Goal: Transaction & Acquisition: Purchase product/service

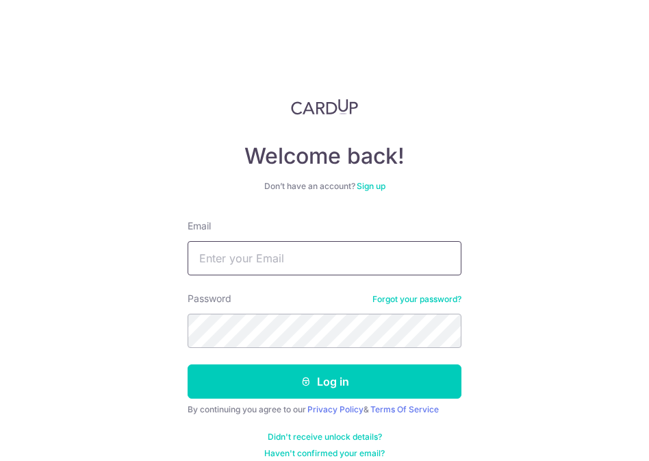
click at [305, 274] on input "Email" at bounding box center [325, 258] width 274 height 34
type input "[EMAIL_ADDRESS][DOMAIN_NAME]"
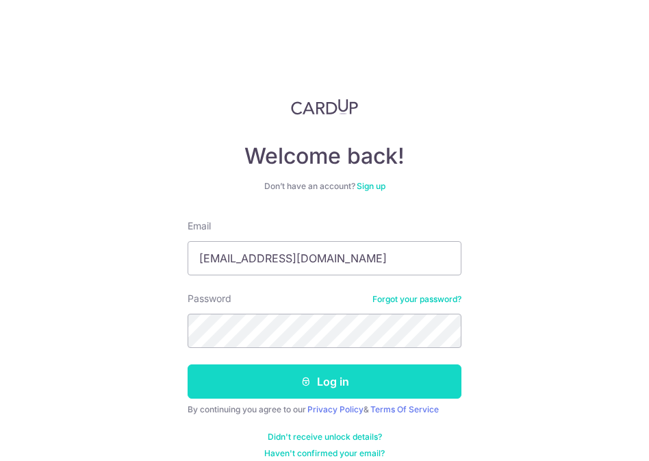
click at [383, 387] on button "Log in" at bounding box center [325, 381] width 274 height 34
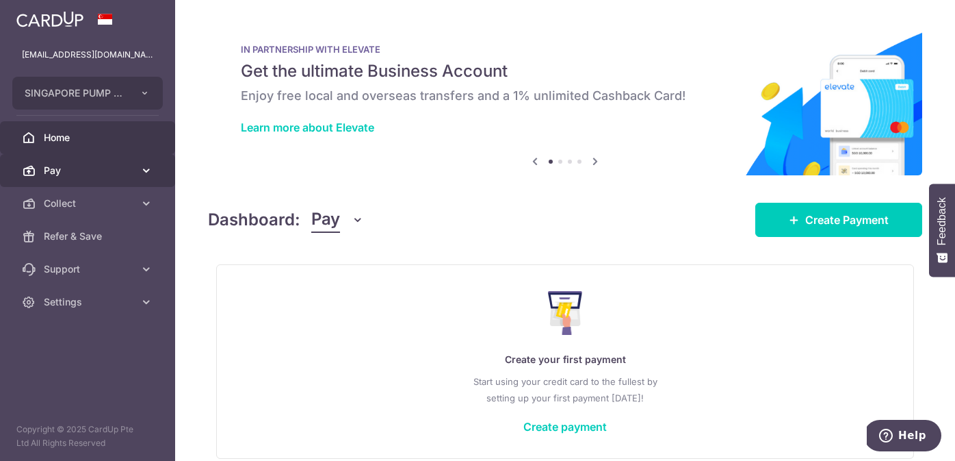
click at [53, 170] on span "Pay" at bounding box center [89, 171] width 90 height 14
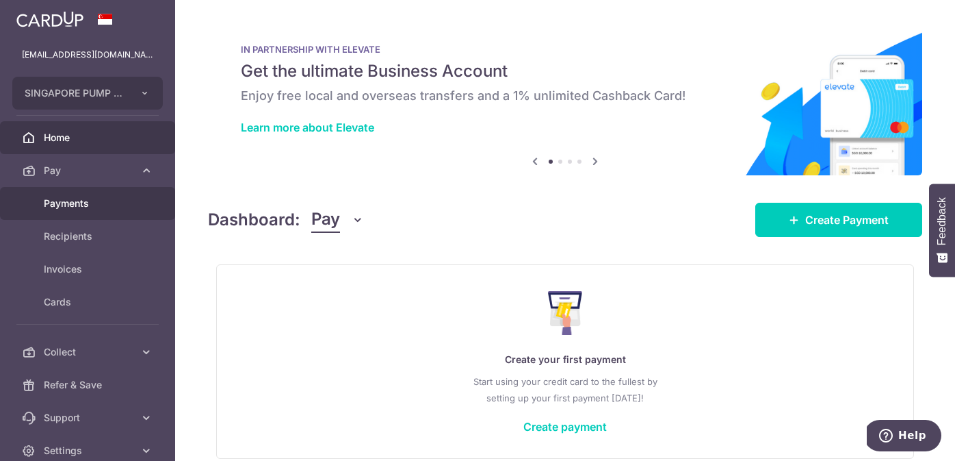
click at [73, 203] on span "Payments" at bounding box center [89, 203] width 90 height 14
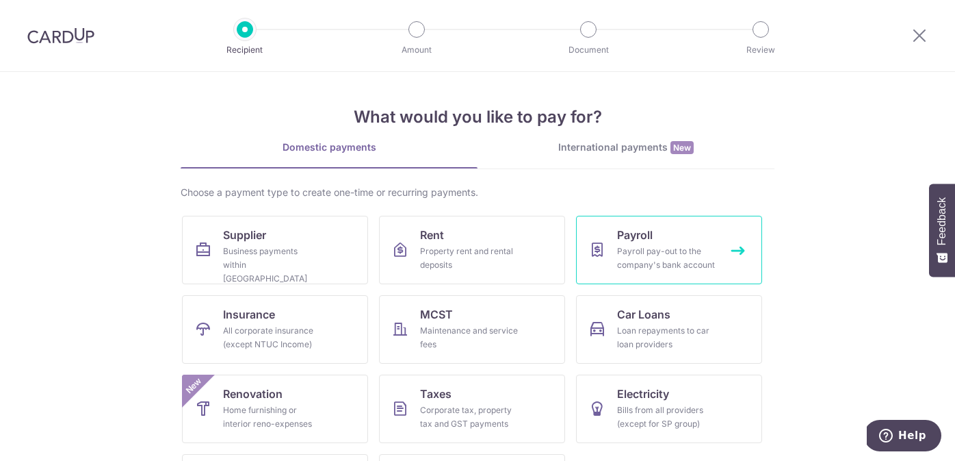
click at [690, 250] on div "Payroll pay-out to the company's bank account" at bounding box center [666, 257] width 99 height 27
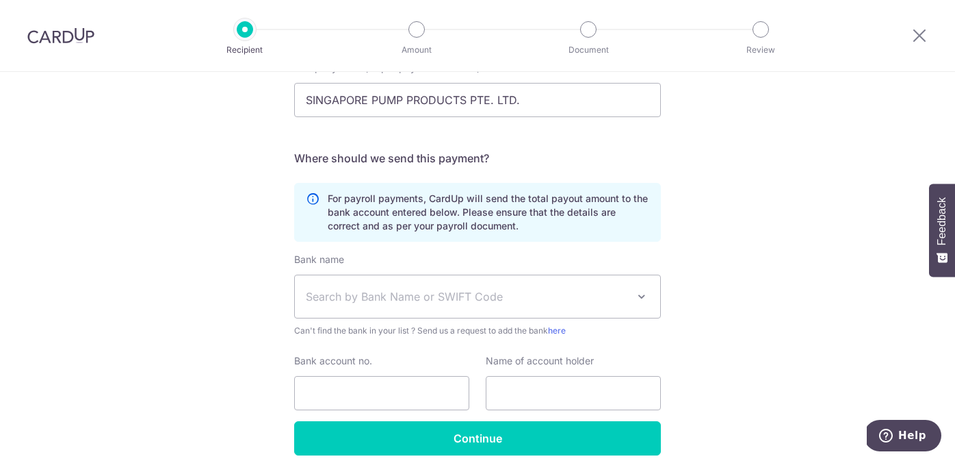
scroll to position [218, 0]
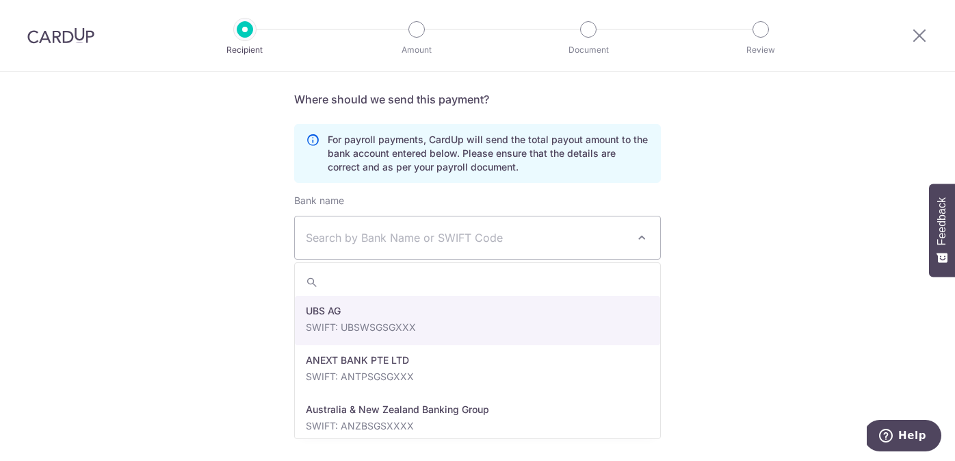
click at [483, 242] on span "Search by Bank Name or SWIFT Code" at bounding box center [467, 237] width 322 height 16
click at [785, 168] on div "Who would you like to pay? Your recipient does not need a CardUp account to rec…" at bounding box center [477, 157] width 955 height 606
click at [517, 244] on span "Search by Bank Name or SWIFT Code" at bounding box center [467, 237] width 322 height 16
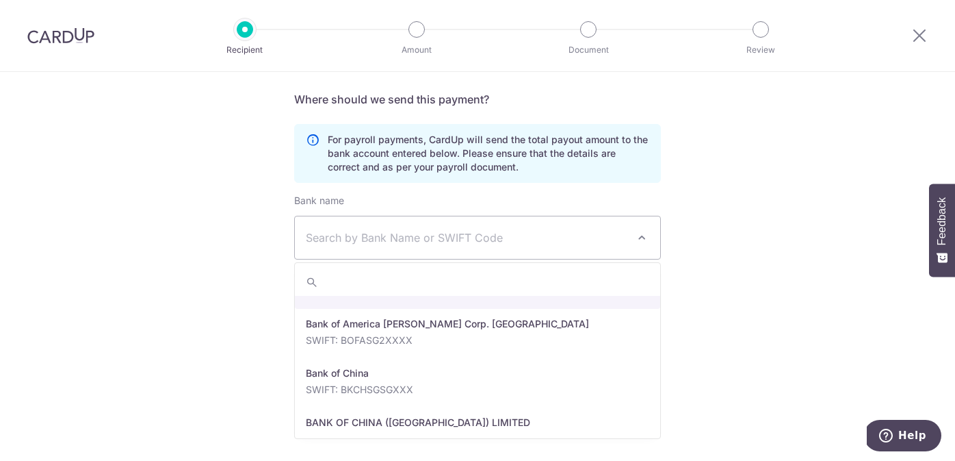
scroll to position [505, 0]
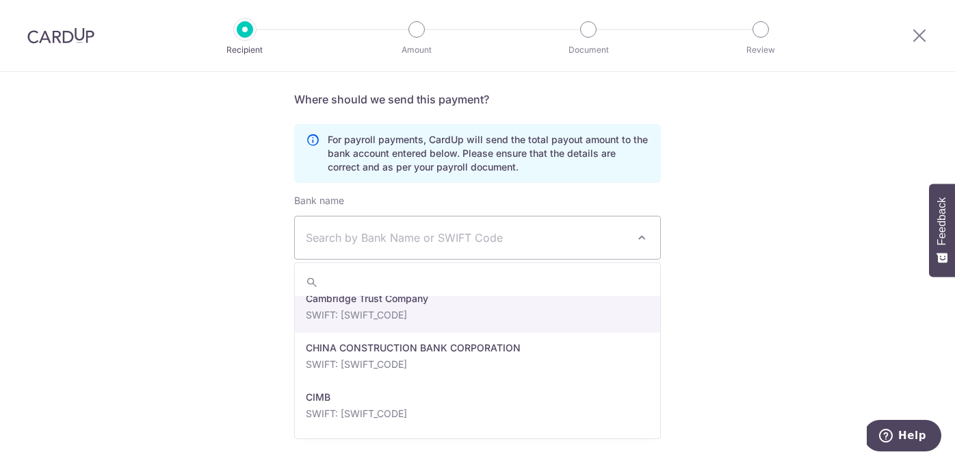
click at [746, 304] on div "Who would you like to pay? Your recipient does not need a CardUp account to rec…" at bounding box center [477, 157] width 955 height 606
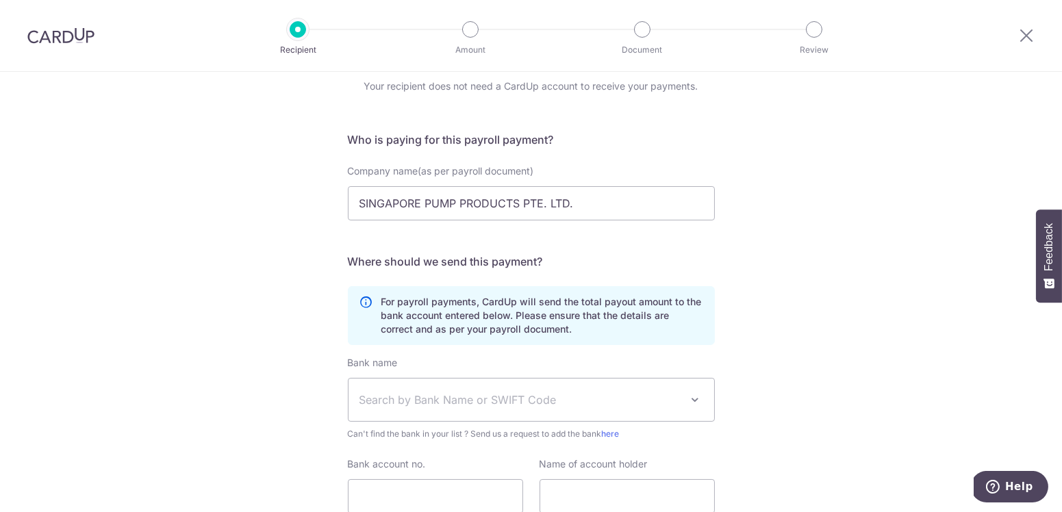
scroll to position [0, 0]
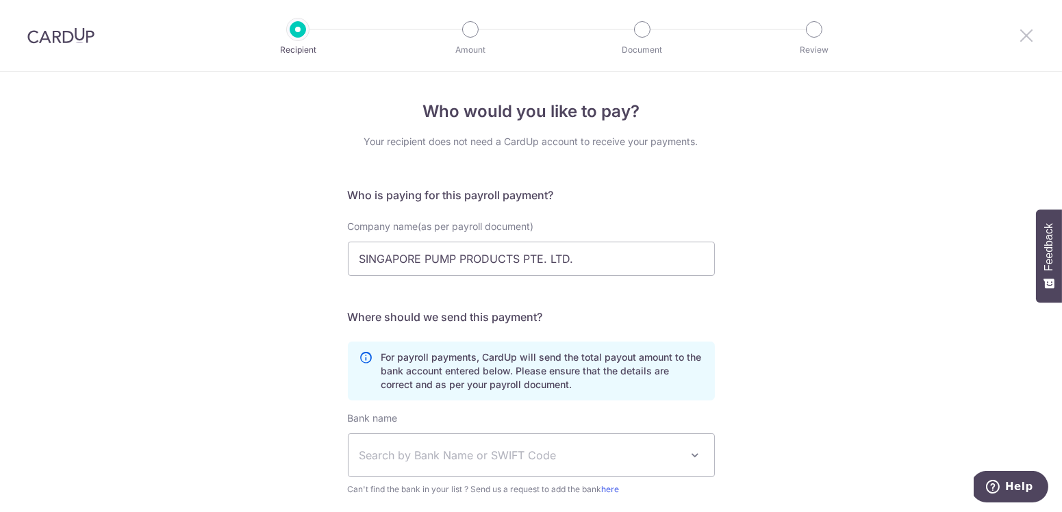
click at [955, 36] on icon at bounding box center [1026, 35] width 16 height 17
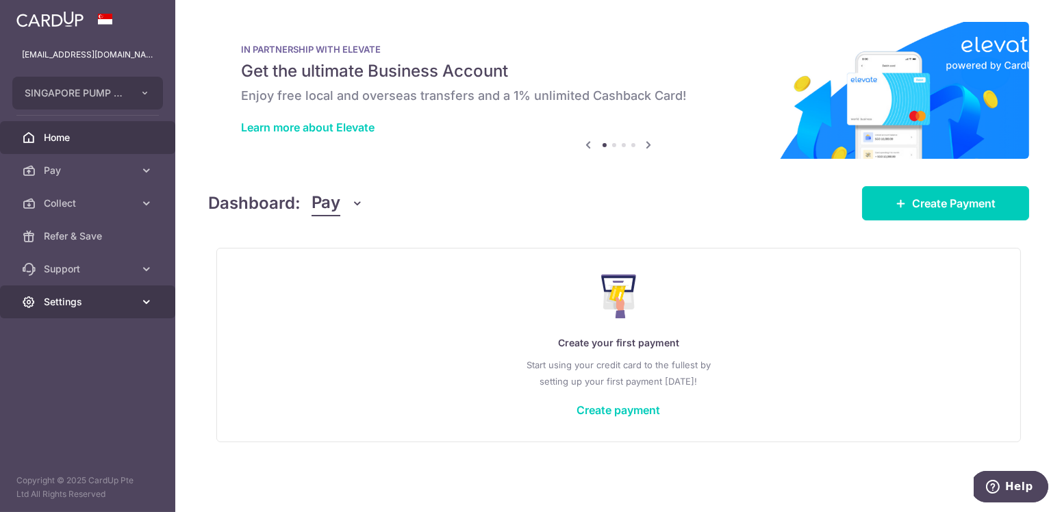
click at [82, 305] on span "Settings" at bounding box center [89, 302] width 90 height 14
click at [623, 411] on link "Create payment" at bounding box center [619, 410] width 84 height 14
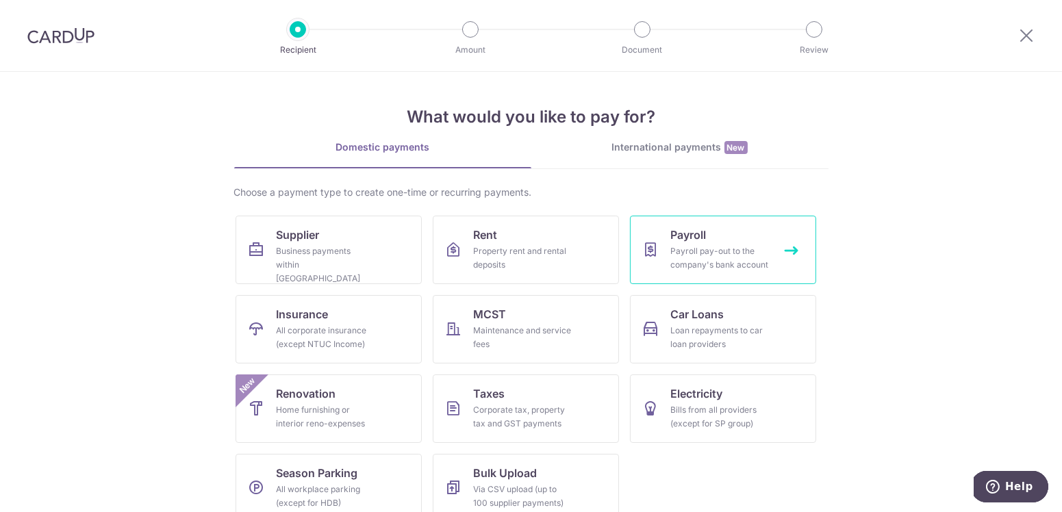
click at [739, 259] on div "Payroll pay-out to the company's bank account" at bounding box center [720, 257] width 99 height 27
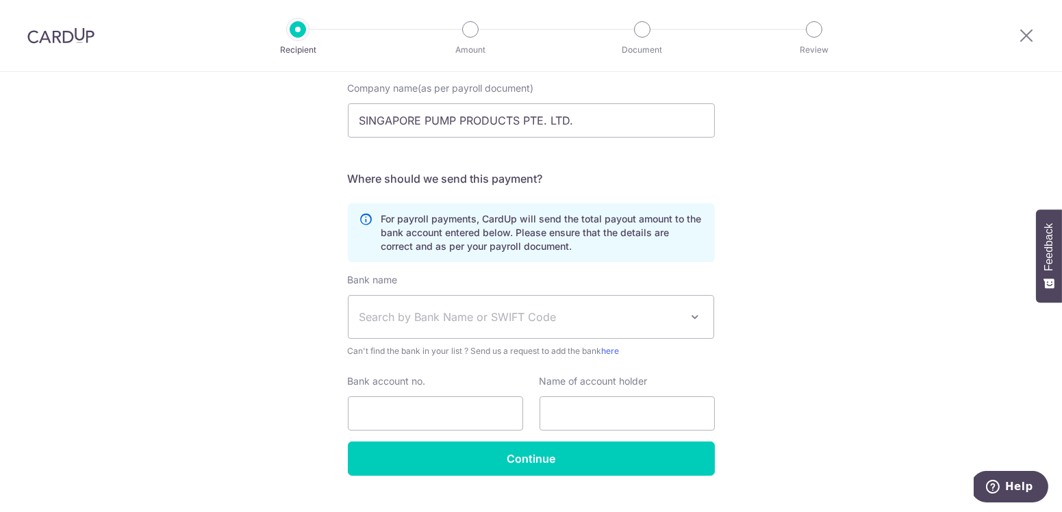
scroll to position [165, 0]
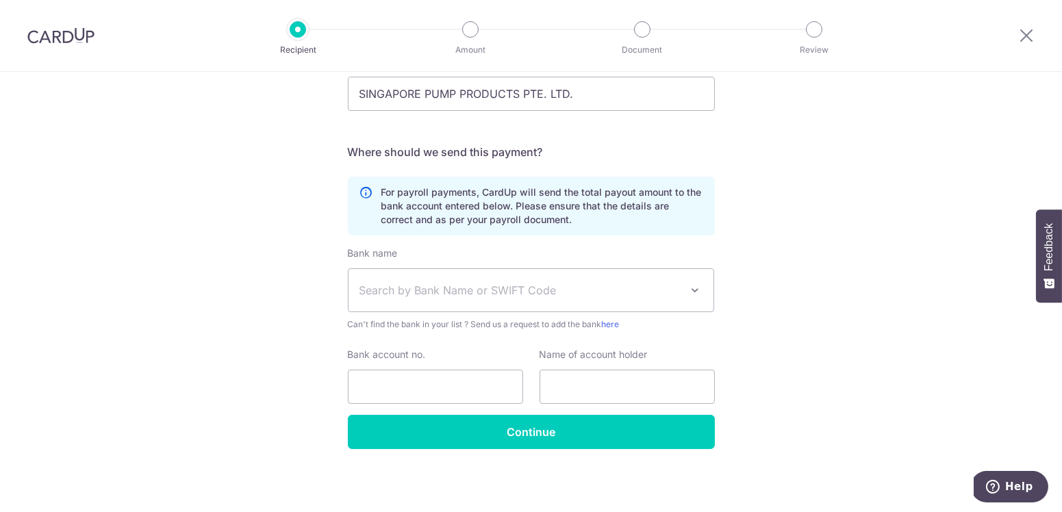
click at [704, 303] on span "Search by Bank Name or SWIFT Code" at bounding box center [530, 290] width 365 height 42
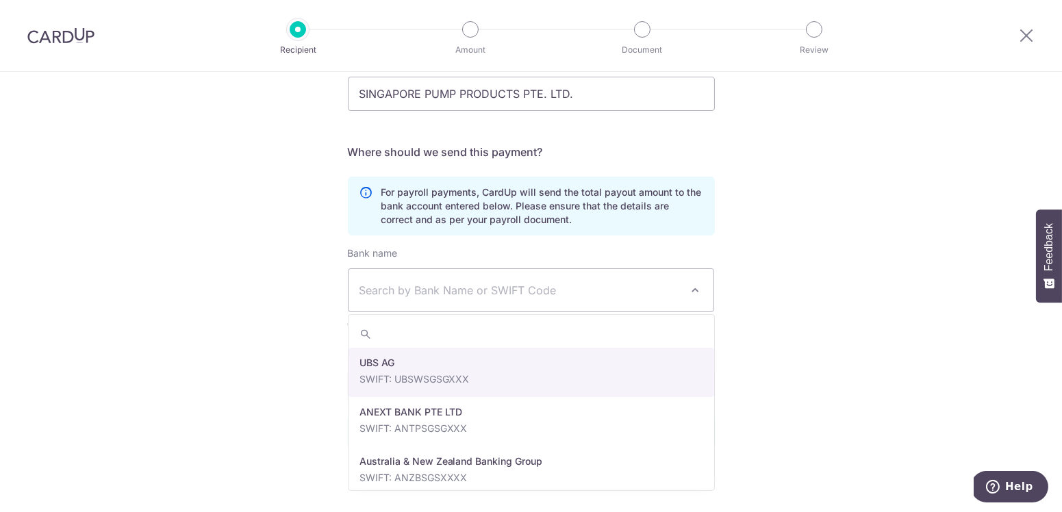
drag, startPoint x: 823, startPoint y: 264, endPoint x: 834, endPoint y: 272, distance: 13.9
click at [822, 264] on div "Who would you like to pay? Your recipient does not need a CardUp account to rec…" at bounding box center [531, 210] width 1062 height 606
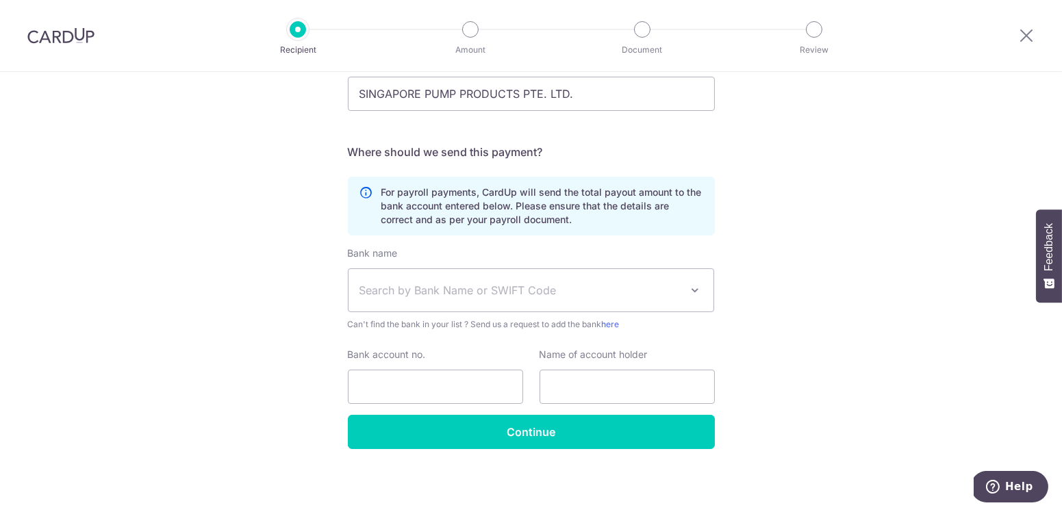
click at [542, 297] on span "Search by Bank Name or SWIFT Code" at bounding box center [520, 290] width 322 height 16
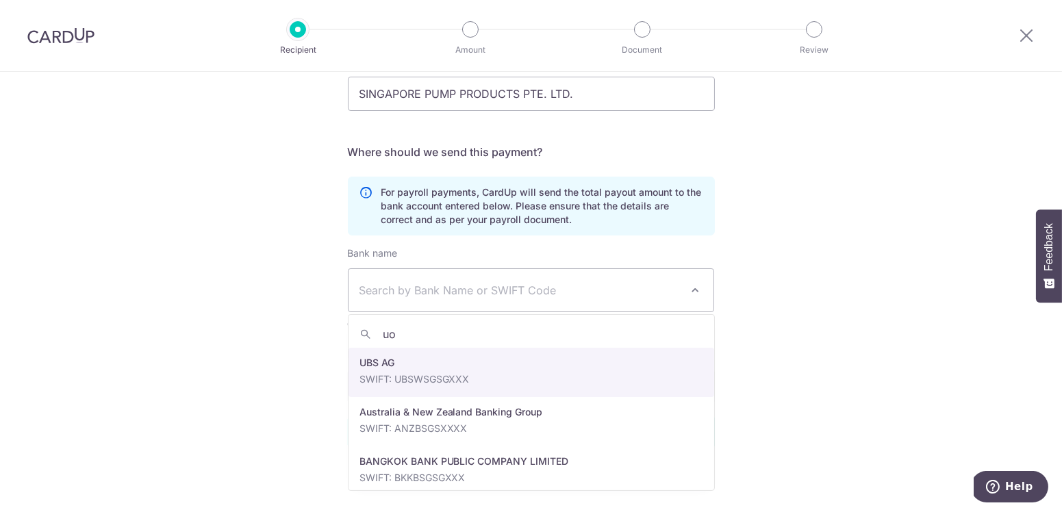
type input "uob"
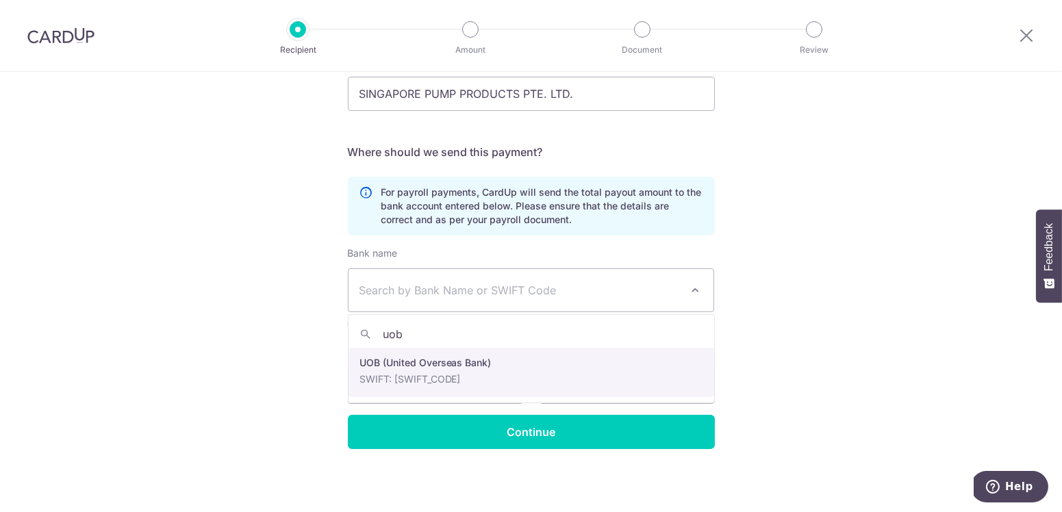
select select "18"
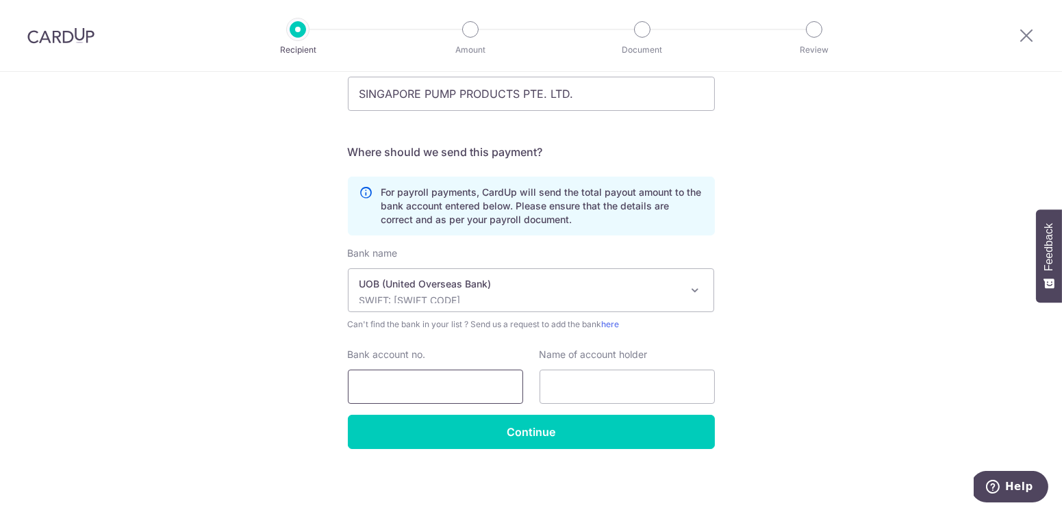
click at [476, 390] on input "Bank account no." at bounding box center [435, 387] width 175 height 34
paste input "302-370-009-1"
type input "3023700091"
click at [699, 384] on input "text" at bounding box center [626, 387] width 175 height 34
click at [640, 389] on input "text" at bounding box center [626, 387] width 175 height 34
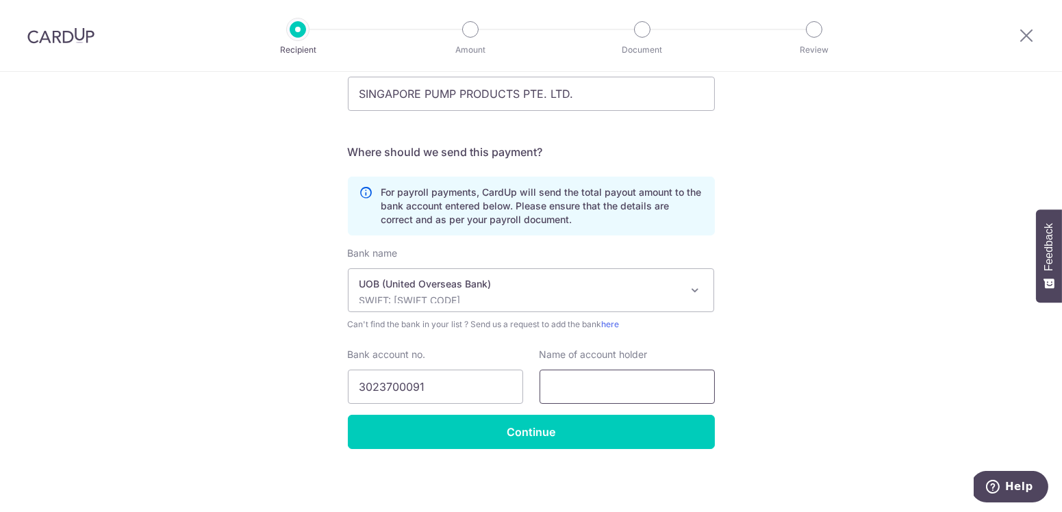
paste input "LOW KUAN SOON"
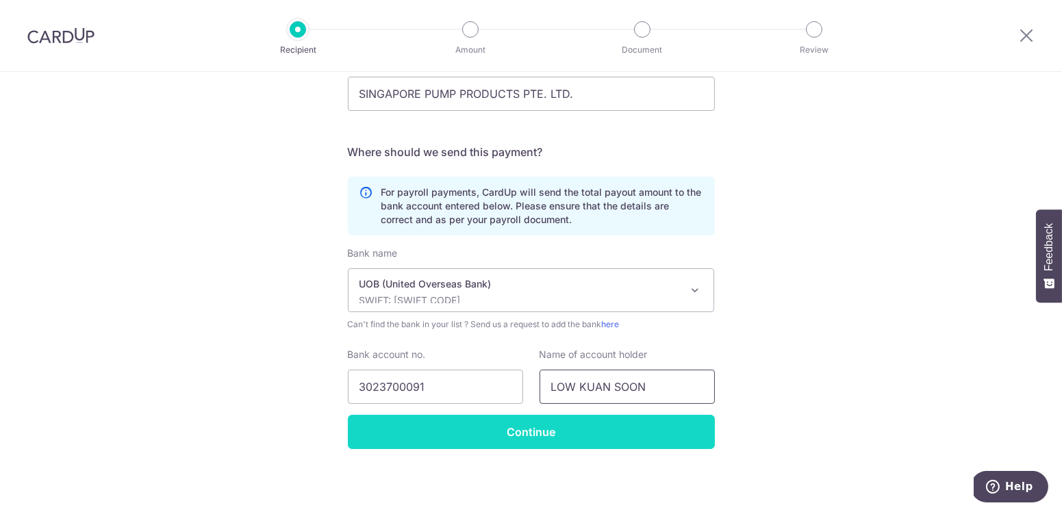
type input "LOW KUAN SOON"
click at [653, 426] on input "Continue" at bounding box center [531, 432] width 367 height 34
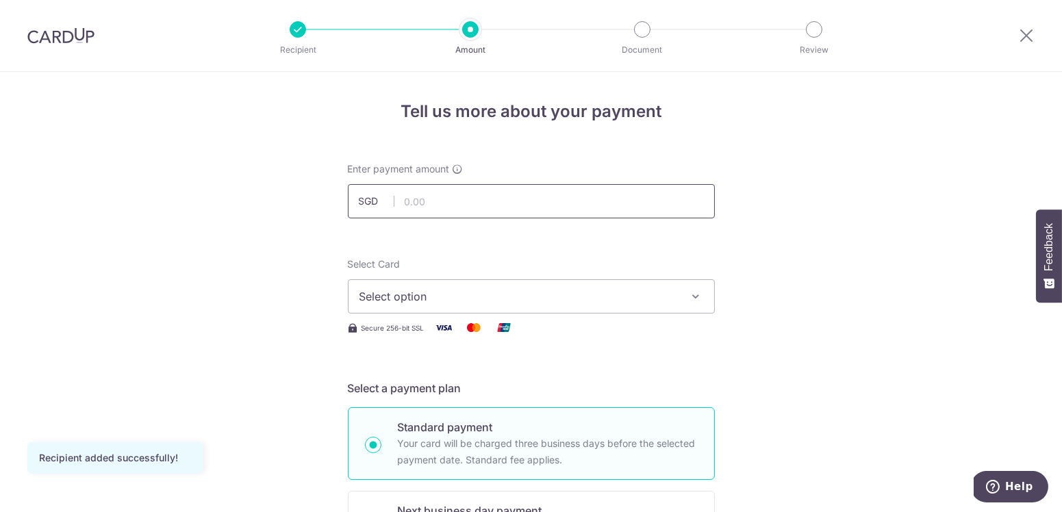
click at [539, 208] on input "text" at bounding box center [531, 201] width 367 height 34
paste input "$3,705.00"
drag, startPoint x: 413, startPoint y: 199, endPoint x: 476, endPoint y: 227, distance: 69.6
click at [413, 199] on input "$3,705.00" at bounding box center [531, 201] width 367 height 34
type input "3,705.00"
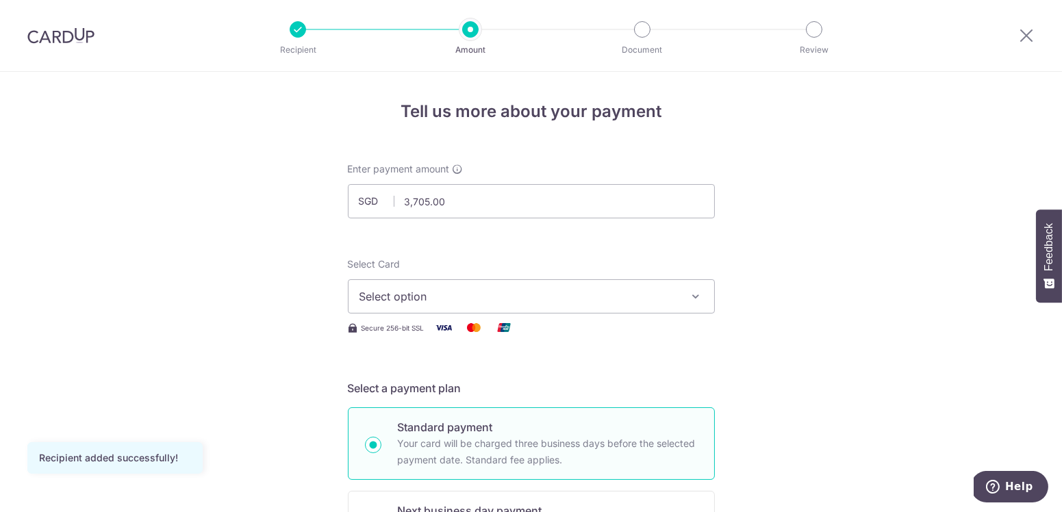
click at [574, 303] on span "Select option" at bounding box center [518, 296] width 319 height 16
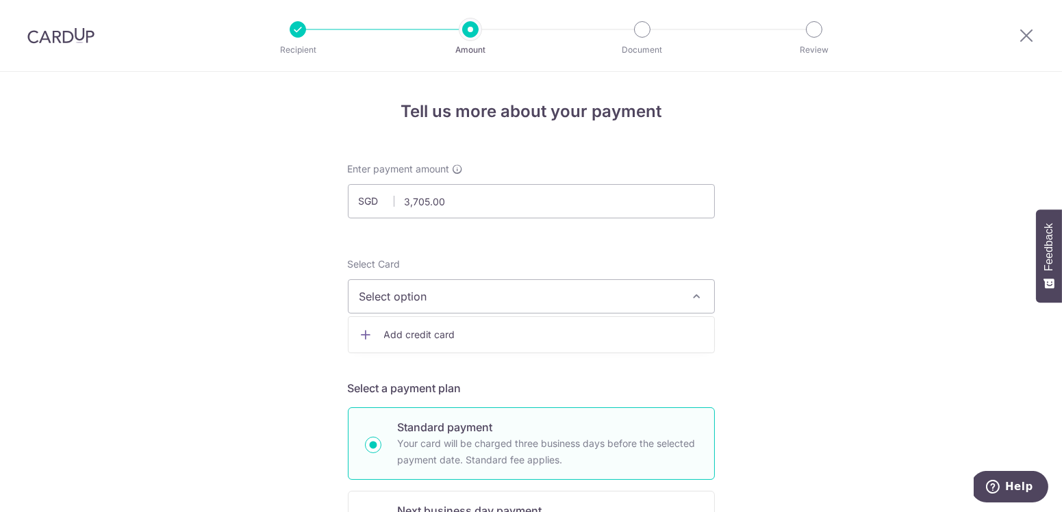
click at [585, 336] on span "Add credit card" at bounding box center [543, 335] width 319 height 14
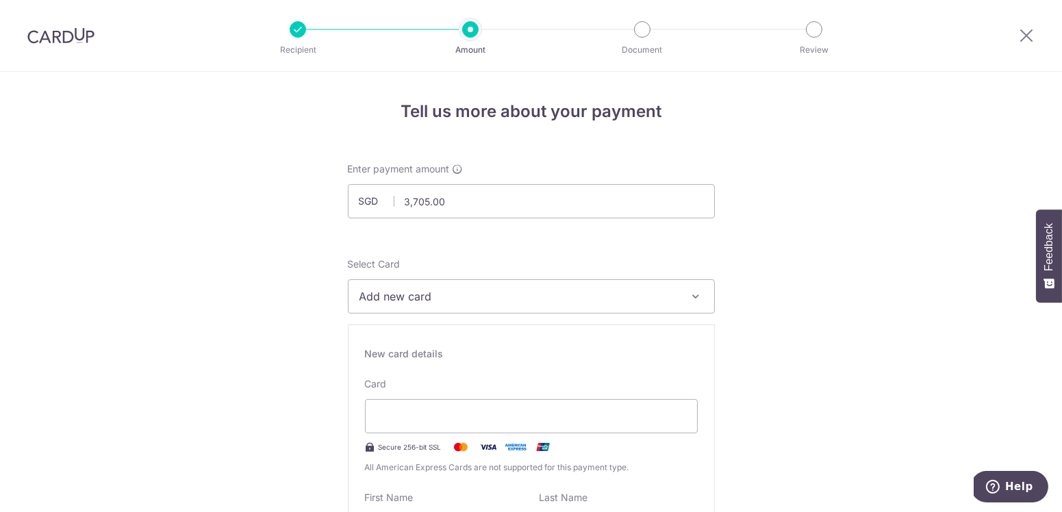
scroll to position [221, 0]
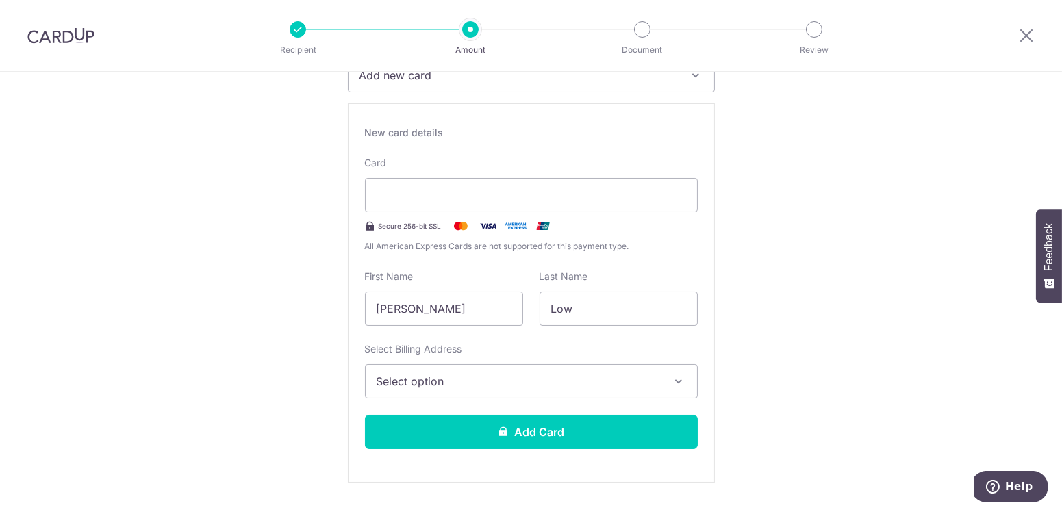
click at [592, 373] on span "Select option" at bounding box center [518, 381] width 285 height 16
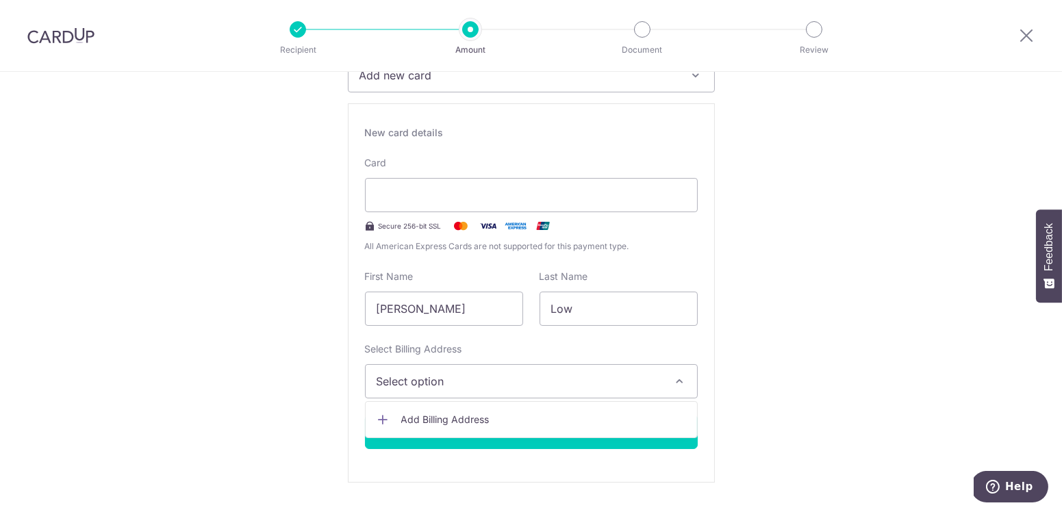
click at [584, 422] on span "Add Billing Address" at bounding box center [543, 420] width 285 height 14
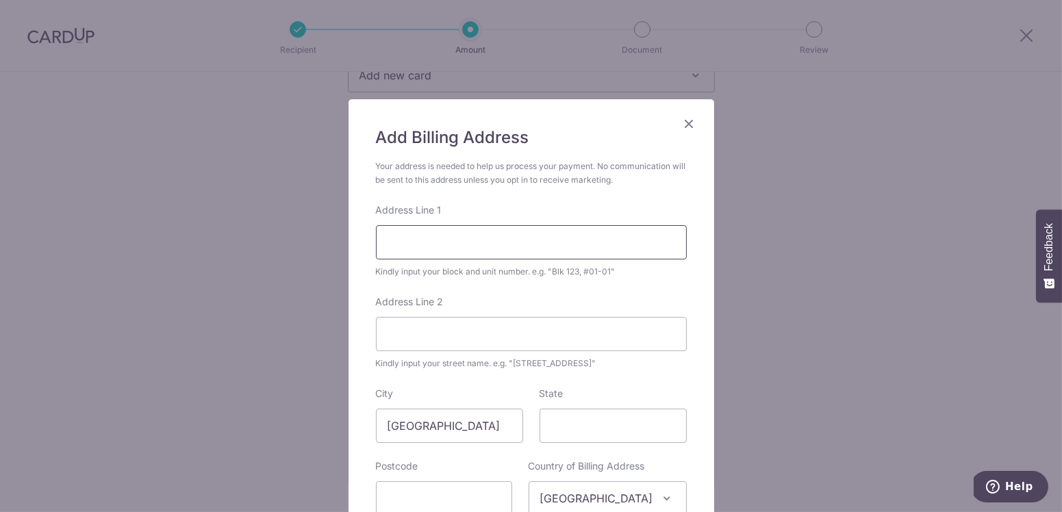
click at [507, 244] on input "Address Line 1" at bounding box center [531, 242] width 311 height 34
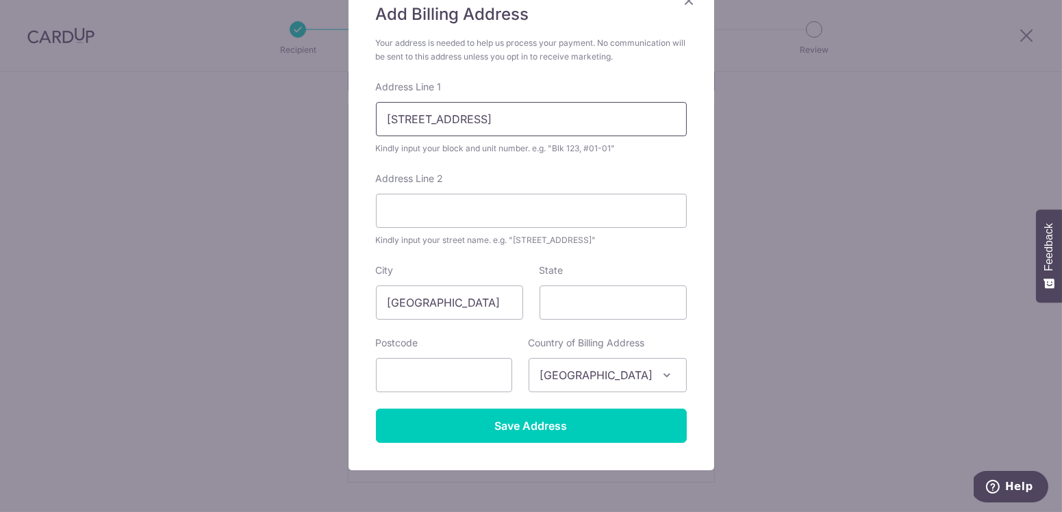
click at [629, 120] on input "[STREET_ADDRESS]" at bounding box center [531, 119] width 311 height 34
type input "[STREET_ADDRESS]"
drag, startPoint x: 452, startPoint y: 375, endPoint x: 474, endPoint y: 377, distance: 22.0
click at [452, 374] on input "text" at bounding box center [444, 375] width 136 height 34
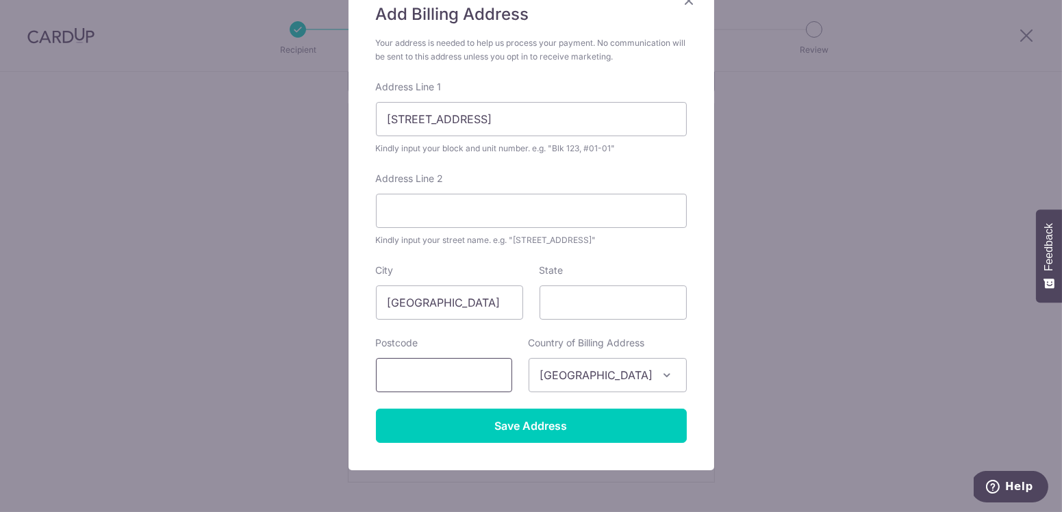
paste input "589645"
type input "589645"
click at [579, 120] on input "[STREET_ADDRESS]" at bounding box center [531, 119] width 311 height 34
drag, startPoint x: 528, startPoint y: 118, endPoint x: 506, endPoint y: 191, distance: 76.0
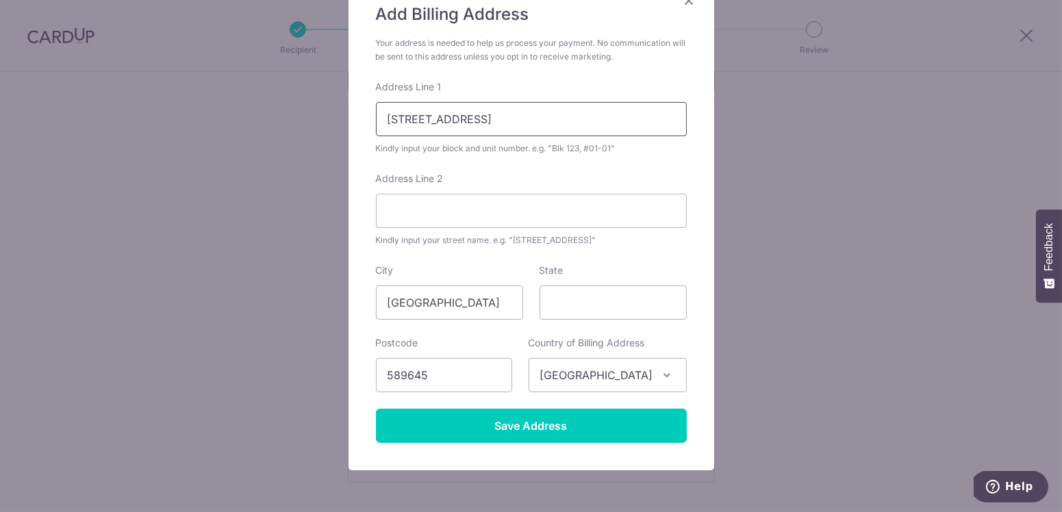
click at [506, 123] on input "[STREET_ADDRESS]" at bounding box center [531, 119] width 311 height 34
type input "[STREET_ADDRESS],"
click at [521, 218] on input "Address Line 2" at bounding box center [531, 211] width 311 height 34
paste input "#04-32"
type input "#04-32"
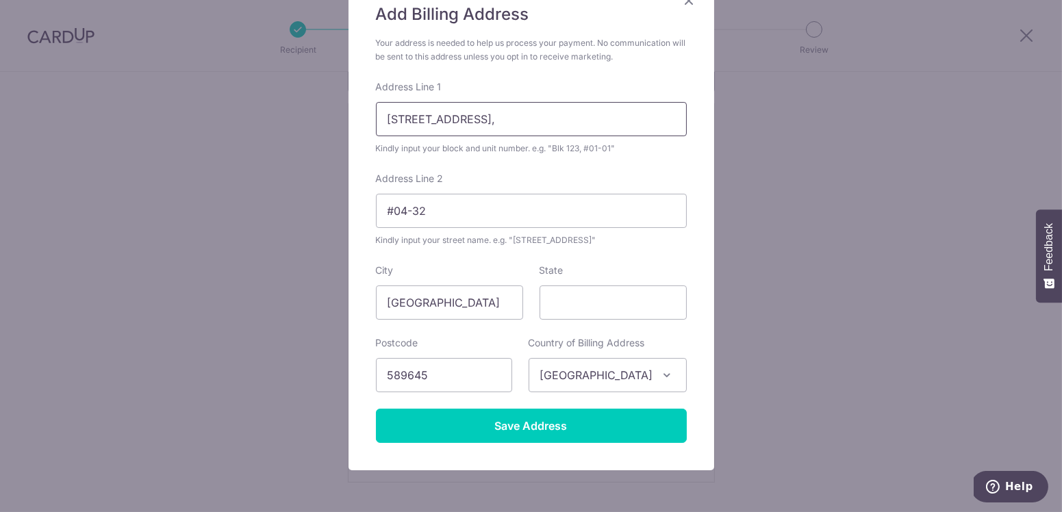
click at [553, 119] on input "[STREET_ADDRESS]," at bounding box center [531, 119] width 311 height 34
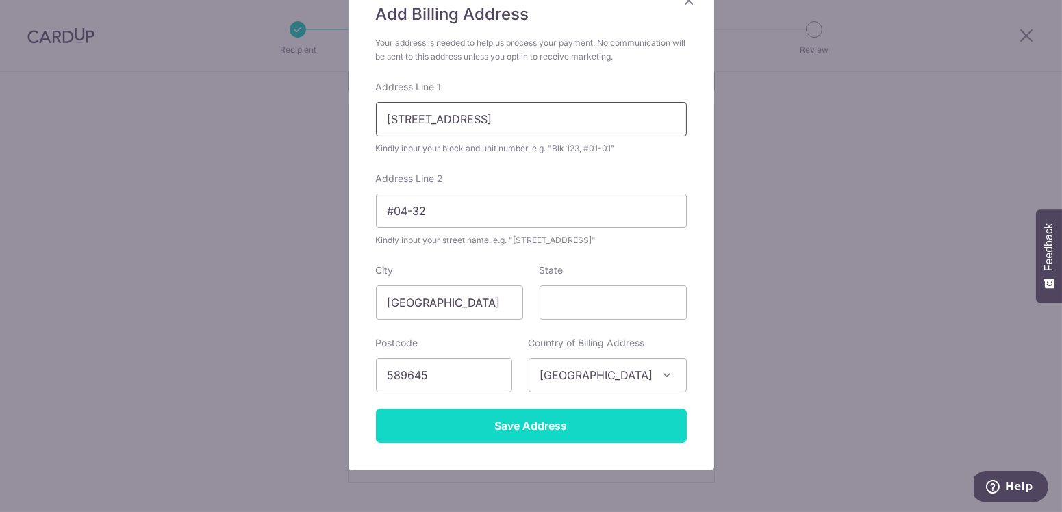
type input "[STREET_ADDRESS]"
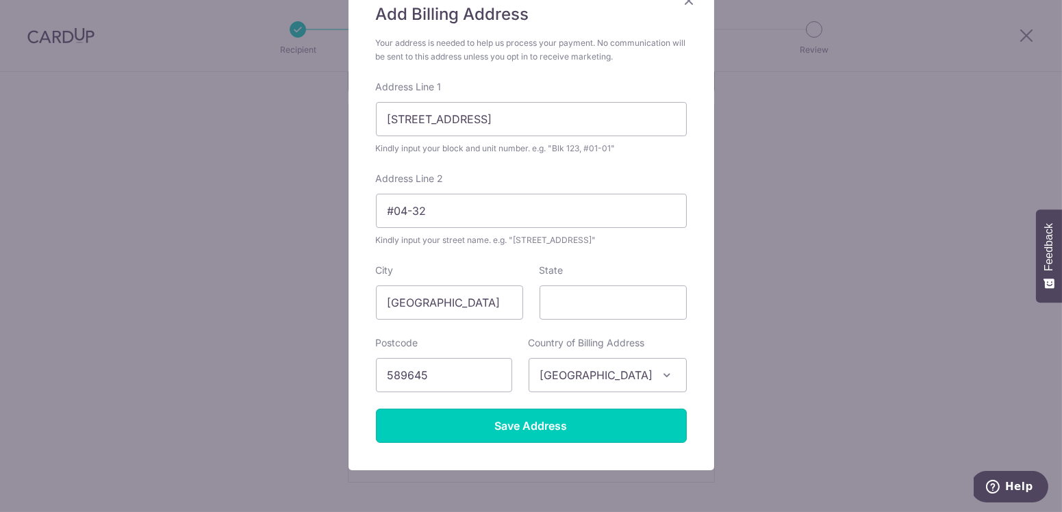
click at [586, 434] on input "Save Address" at bounding box center [531, 426] width 311 height 34
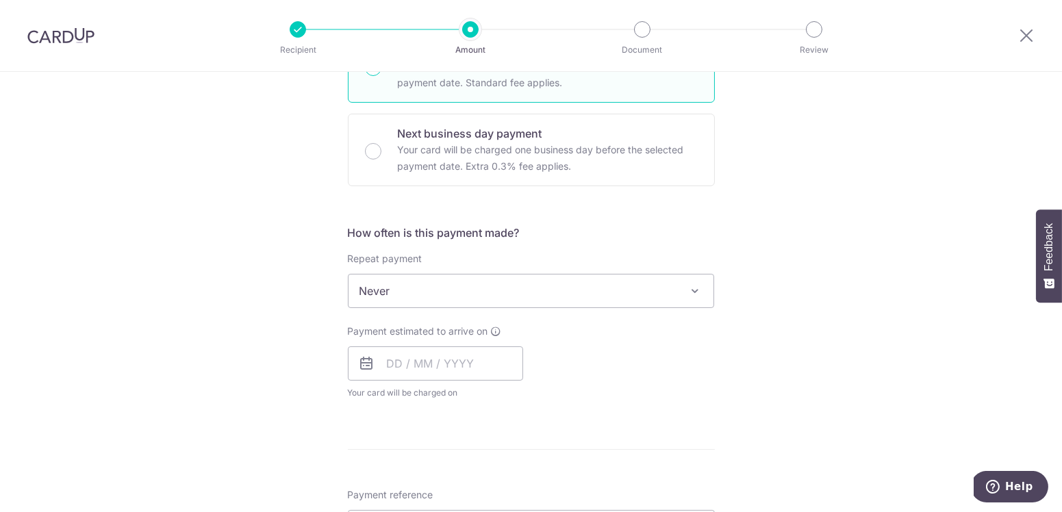
scroll to position [758, 0]
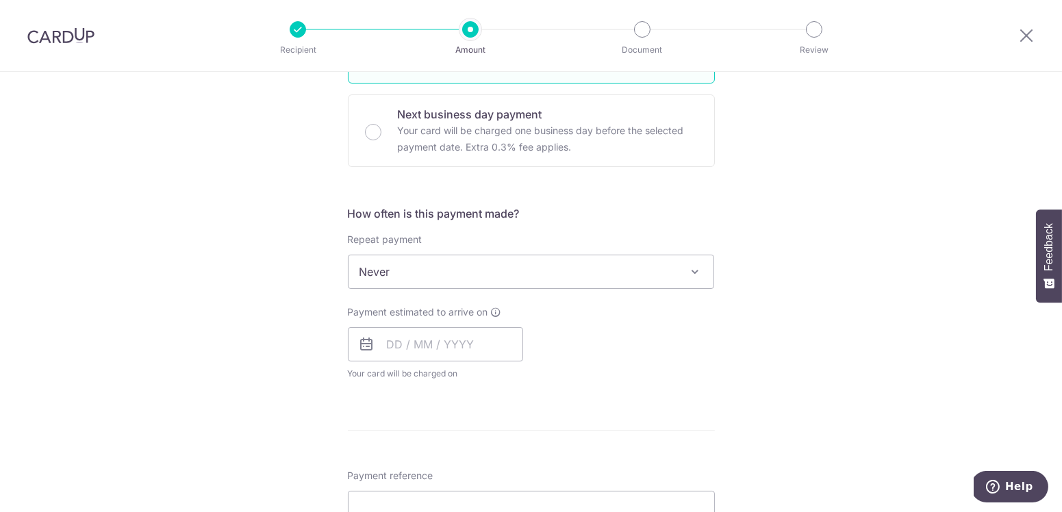
click at [639, 274] on span "Never" at bounding box center [530, 271] width 365 height 33
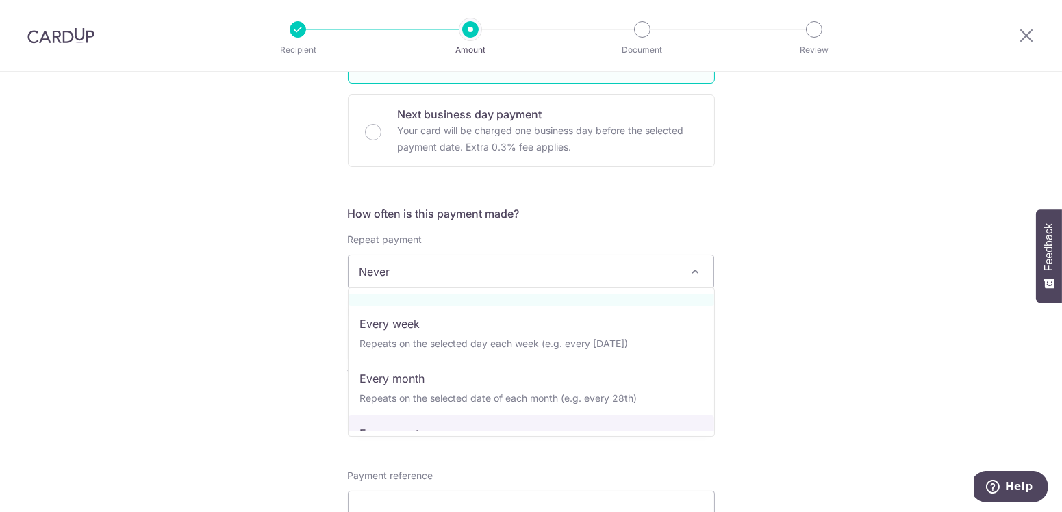
scroll to position [40, 0]
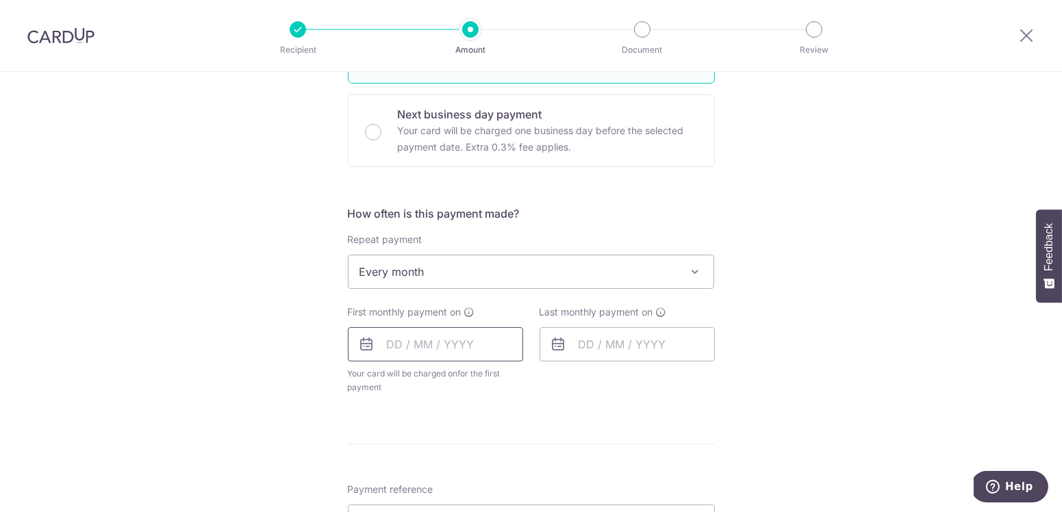
click at [396, 342] on input "text" at bounding box center [435, 344] width 175 height 34
click at [718, 418] on div "Tell us more about your payment Enter payment amount SGD 3,705.00 3705.00 Recip…" at bounding box center [531, 159] width 1062 height 1692
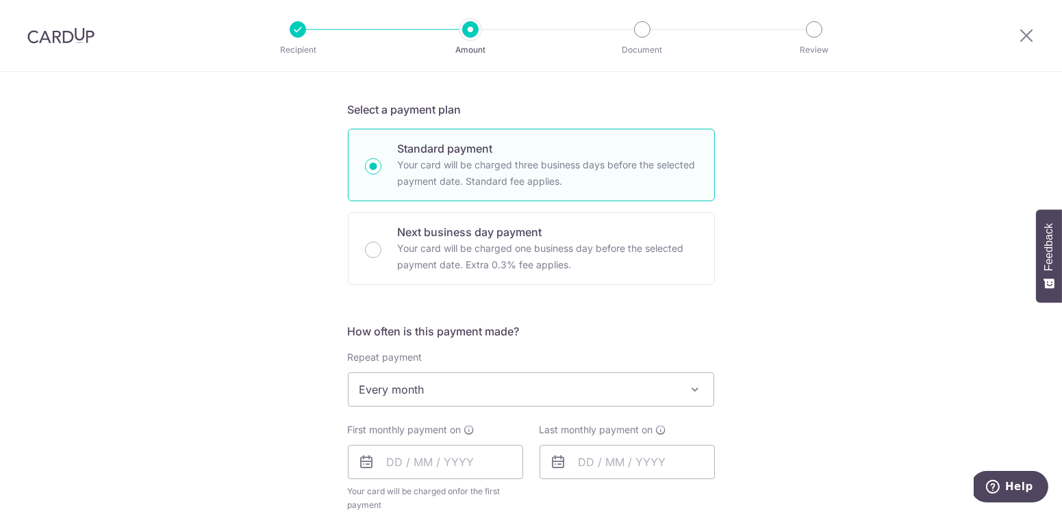
scroll to position [619, 0]
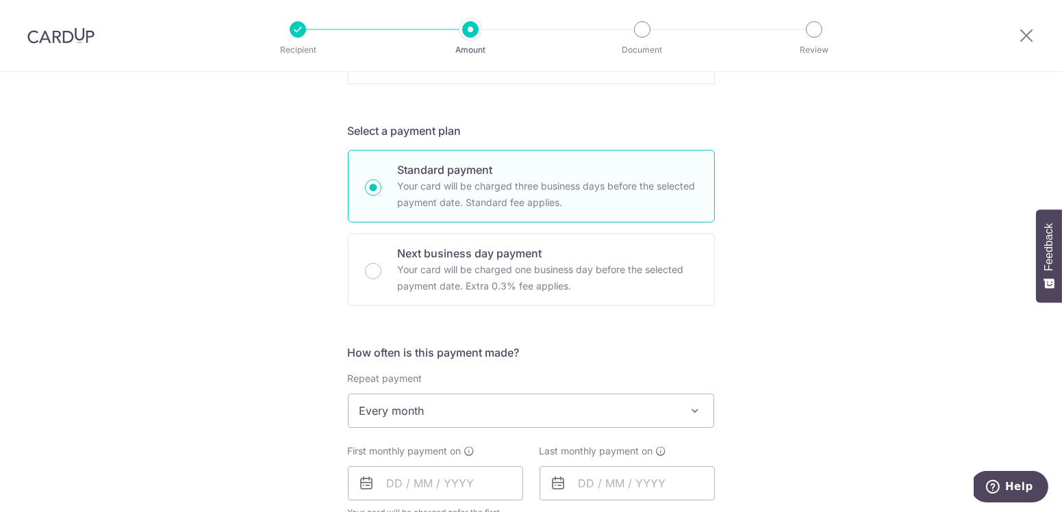
click at [591, 409] on span "Every month" at bounding box center [530, 410] width 365 height 33
click at [759, 356] on div "Tell us more about your payment Enter payment amount SGD 3,705.00 3705.00 Recip…" at bounding box center [531, 291] width 1062 height 1678
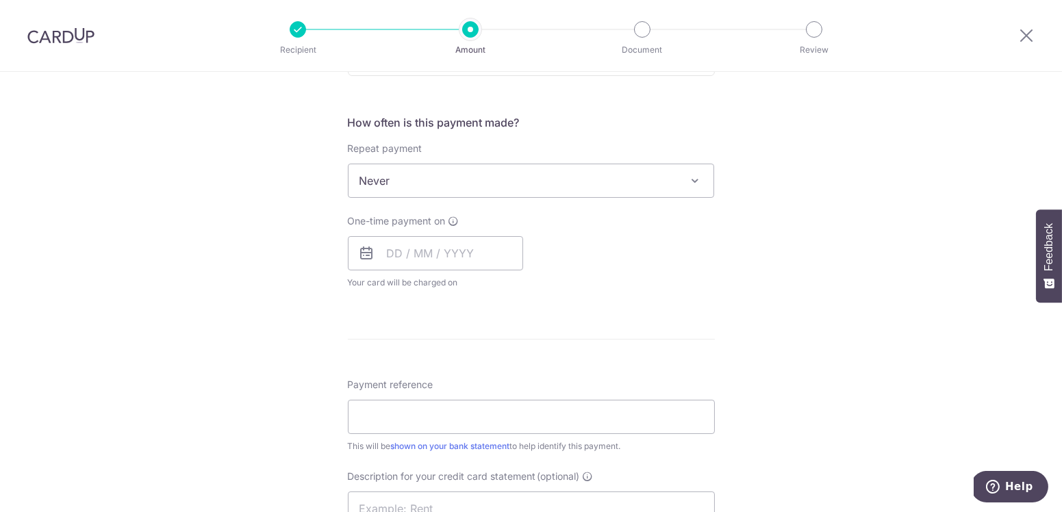
scroll to position [850, 0]
click at [393, 250] on input "text" at bounding box center [435, 252] width 175 height 34
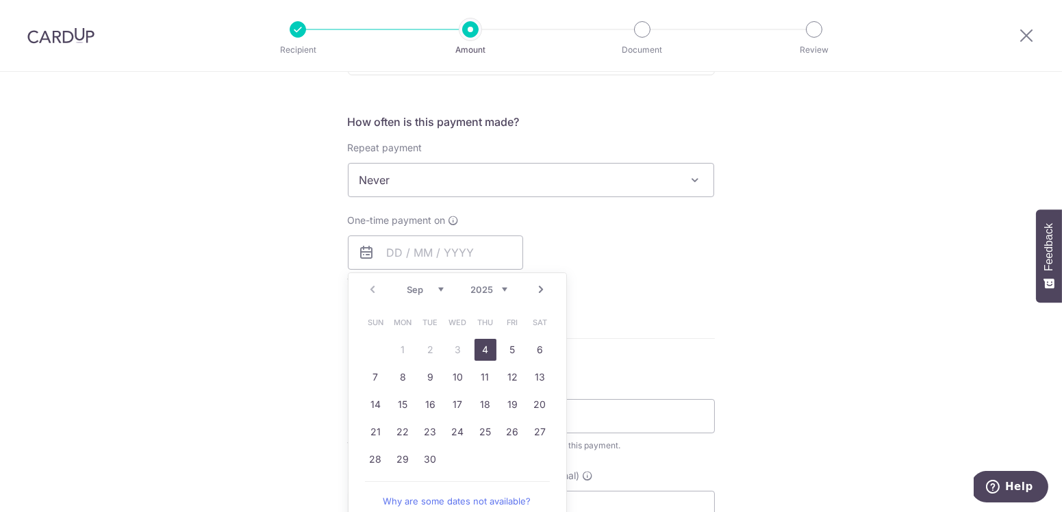
click at [372, 290] on div "Prev Next Sep Oct Nov [DATE] 2026 2027 2028 2029 2030 2031 2032 2033 2034 2035" at bounding box center [457, 289] width 218 height 33
click at [705, 308] on form "Enter payment amount SGD 3,705.00 3705.00 Recipient added successfully! Select …" at bounding box center [531, 74] width 367 height 1524
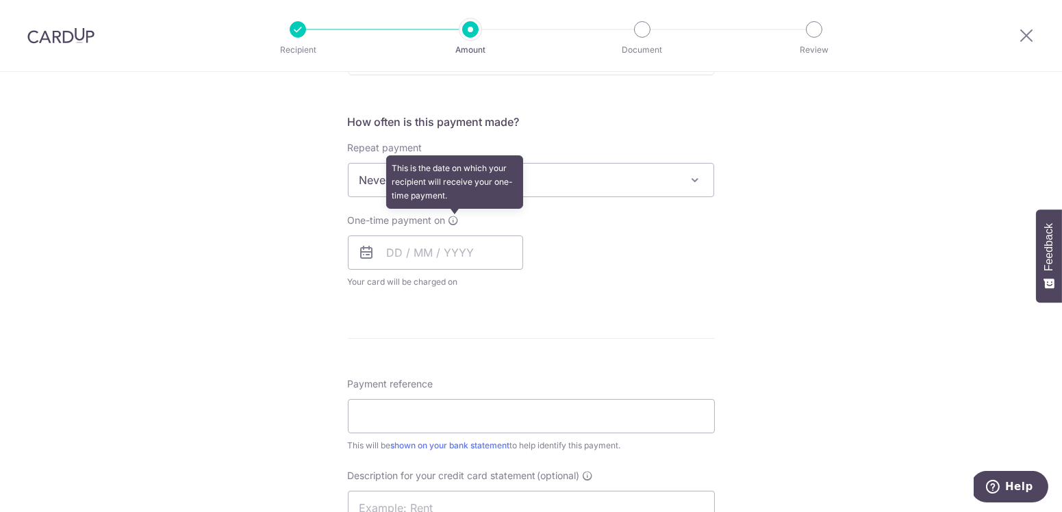
click at [452, 216] on icon at bounding box center [453, 220] width 11 height 11
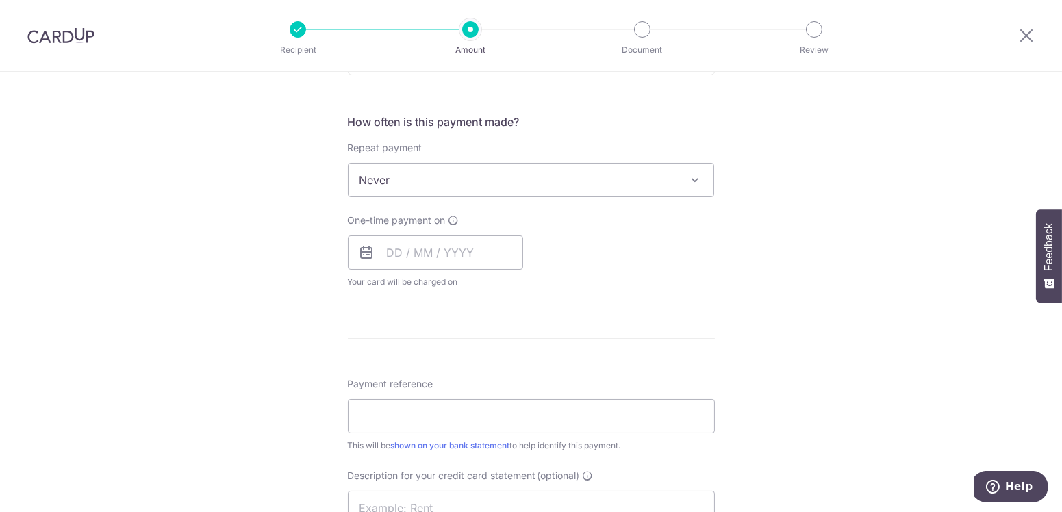
click at [646, 260] on div "One-time payment on Prev Next Sep Oct Nov [DATE] 2026 2027 2028 2029 2030 2031 …" at bounding box center [530, 251] width 383 height 75
click at [445, 253] on input "text" at bounding box center [435, 252] width 175 height 34
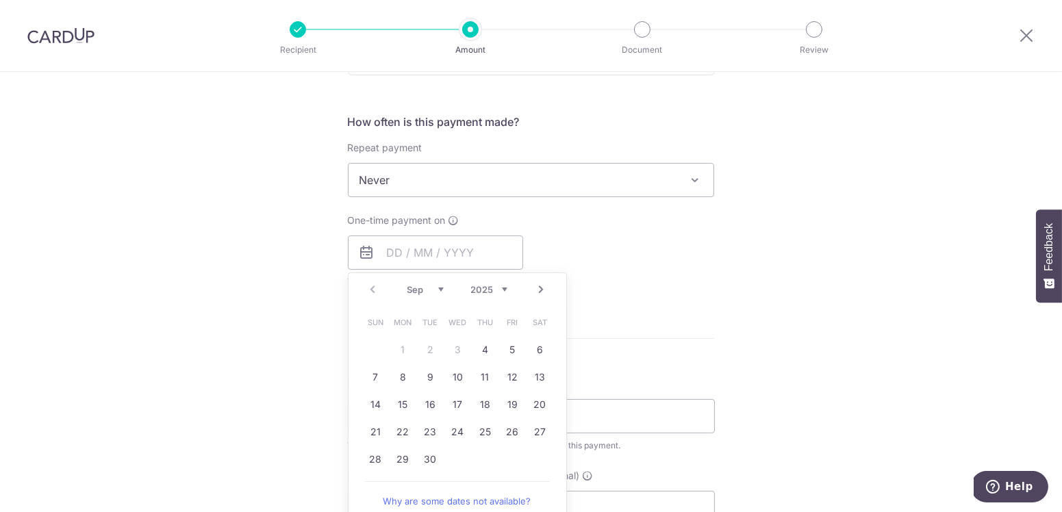
click at [801, 313] on div "Tell us more about your payment Enter payment amount SGD 3,705.00 3705.00 Recip…" at bounding box center [531, 61] width 1062 height 1678
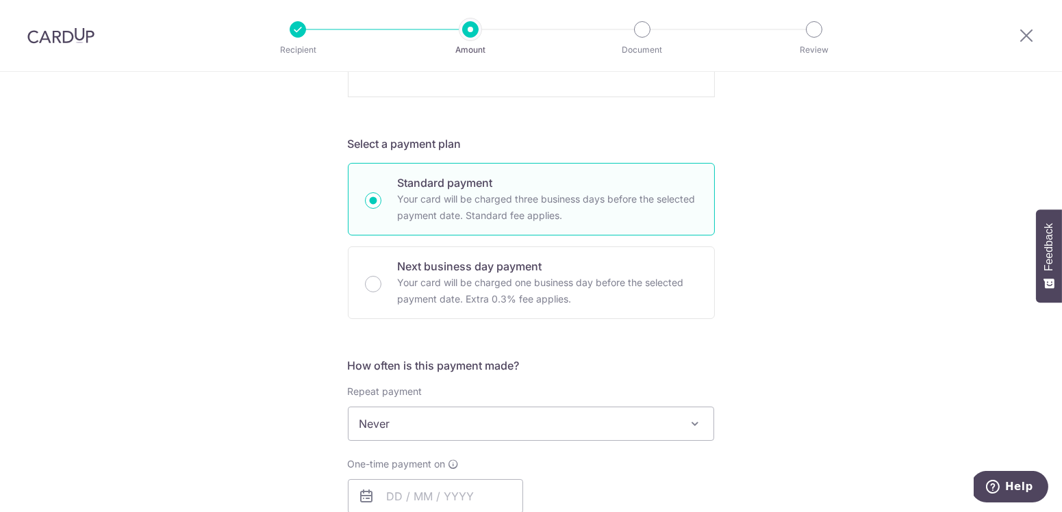
scroll to position [752, 0]
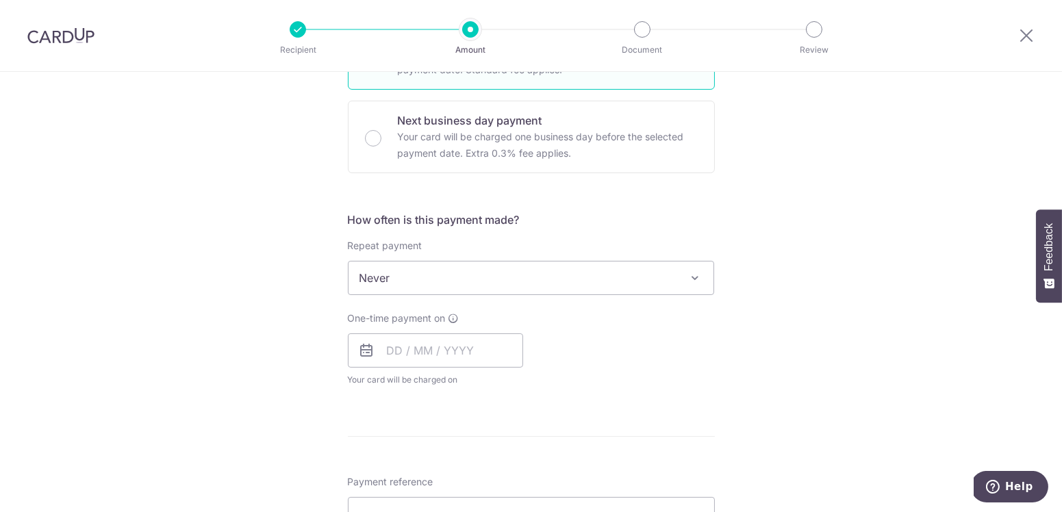
click at [572, 278] on span "Never" at bounding box center [530, 277] width 365 height 33
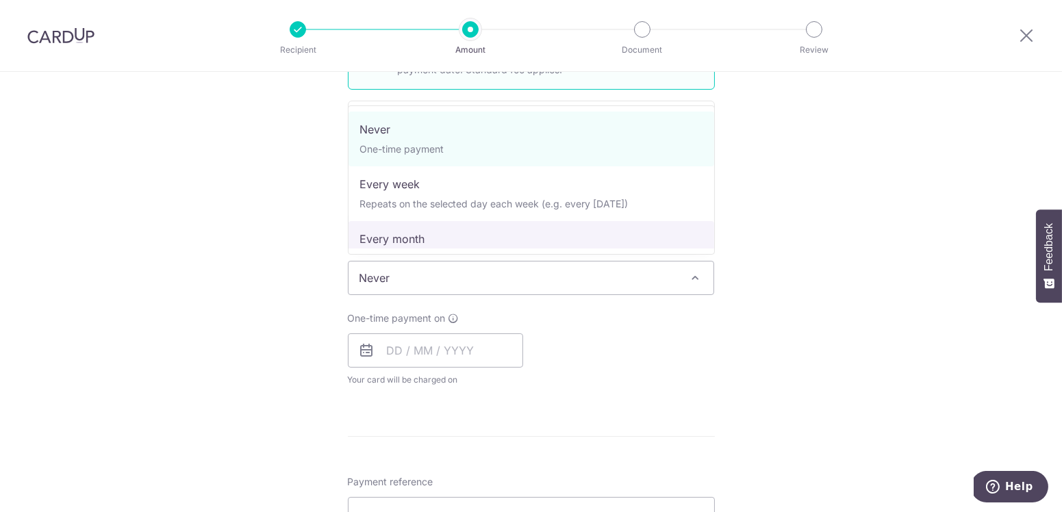
select select "3"
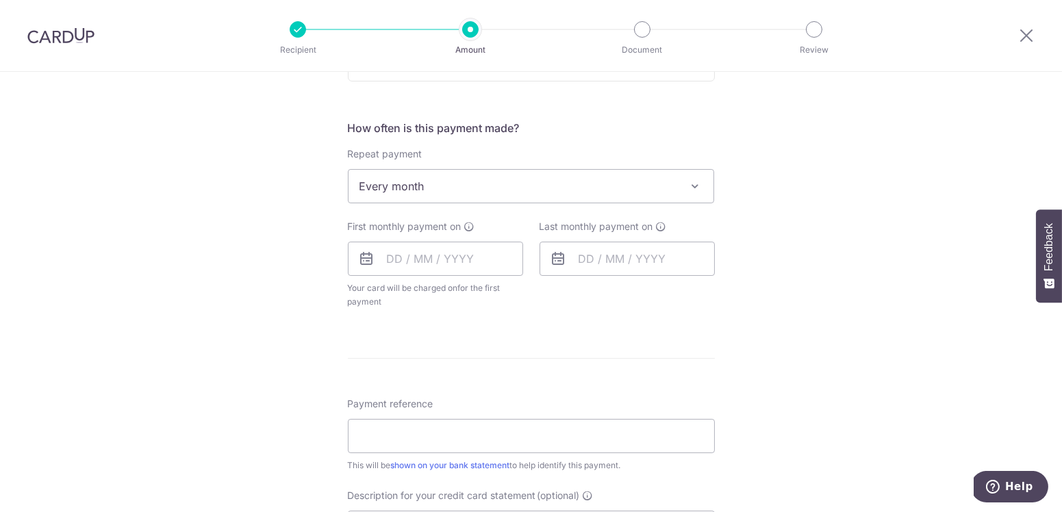
scroll to position [847, 0]
click at [393, 256] on input "text" at bounding box center [435, 255] width 175 height 34
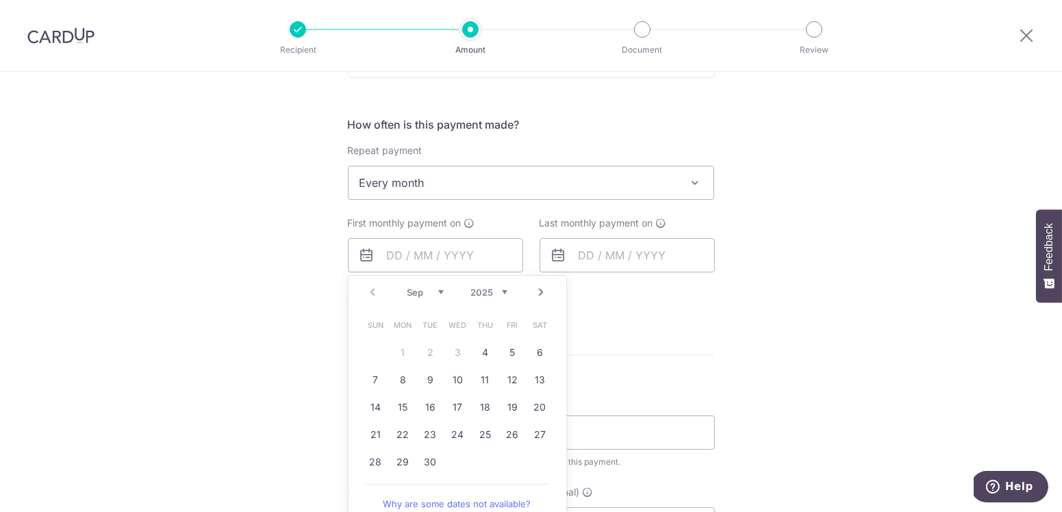
click at [776, 372] on div "Tell us more about your payment Enter payment amount SGD 3,705.00 3705.00 Recip…" at bounding box center [531, 71] width 1062 height 1692
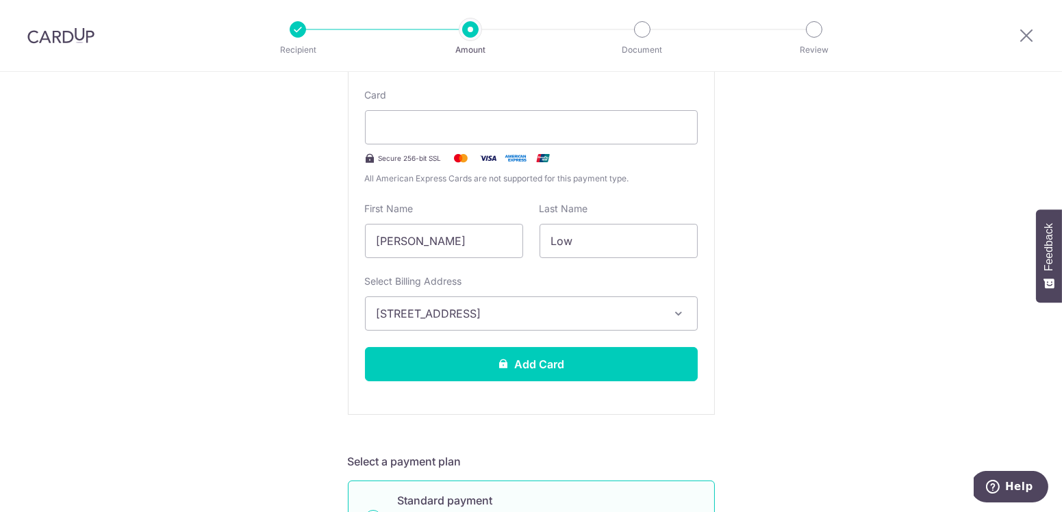
scroll to position [0, 0]
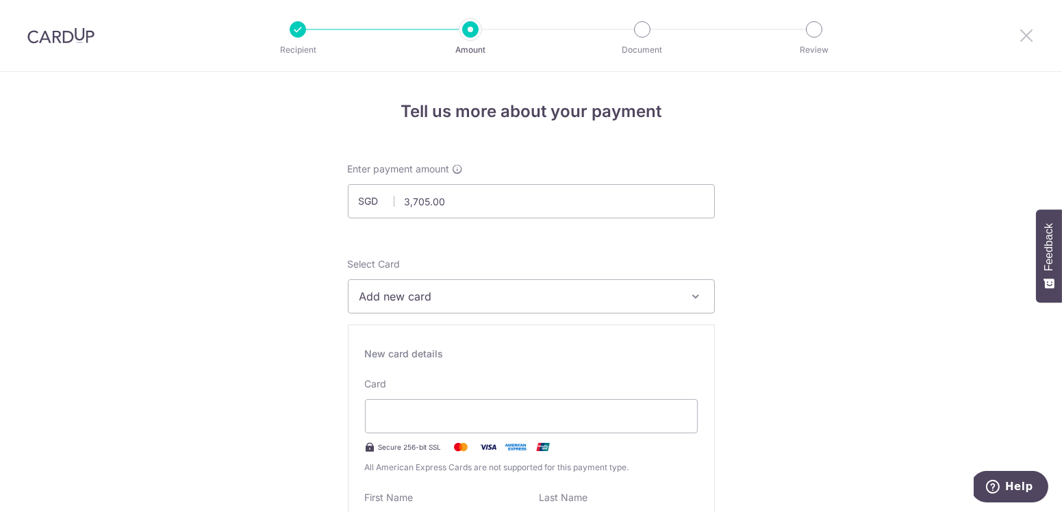
click at [1022, 31] on icon at bounding box center [1026, 35] width 16 height 17
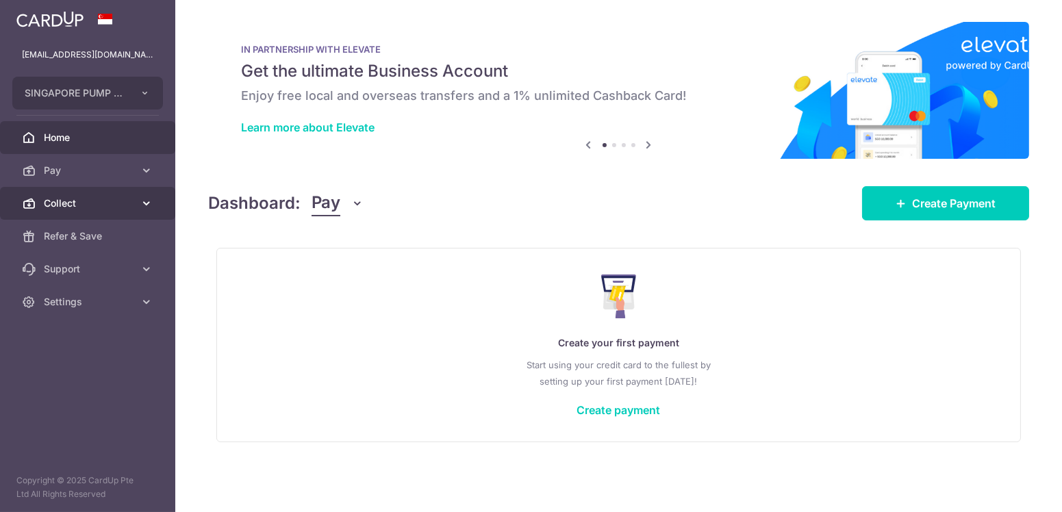
click at [50, 217] on link "Collect" at bounding box center [87, 203] width 175 height 33
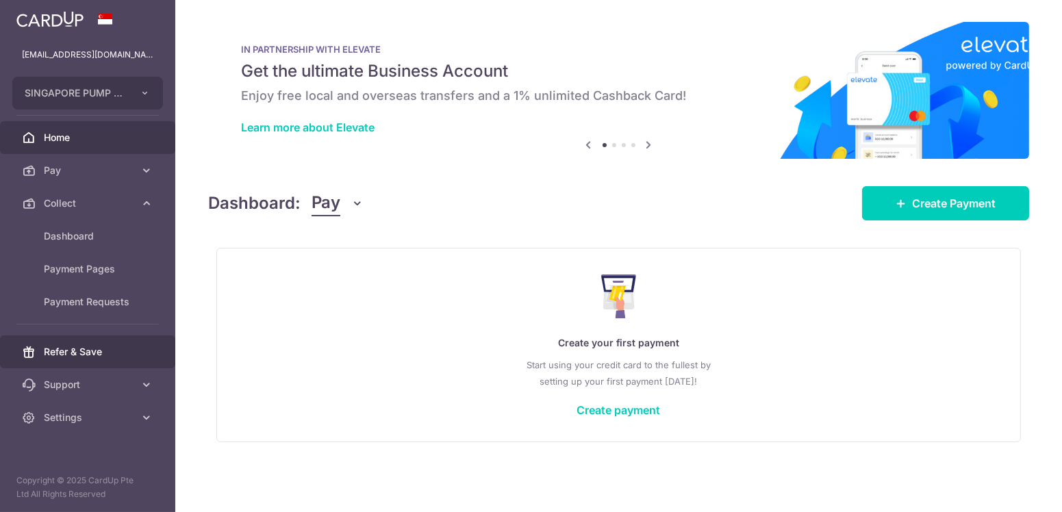
click at [90, 355] on span "Refer & Save" at bounding box center [89, 352] width 90 height 14
